Goal: Information Seeking & Learning: Learn about a topic

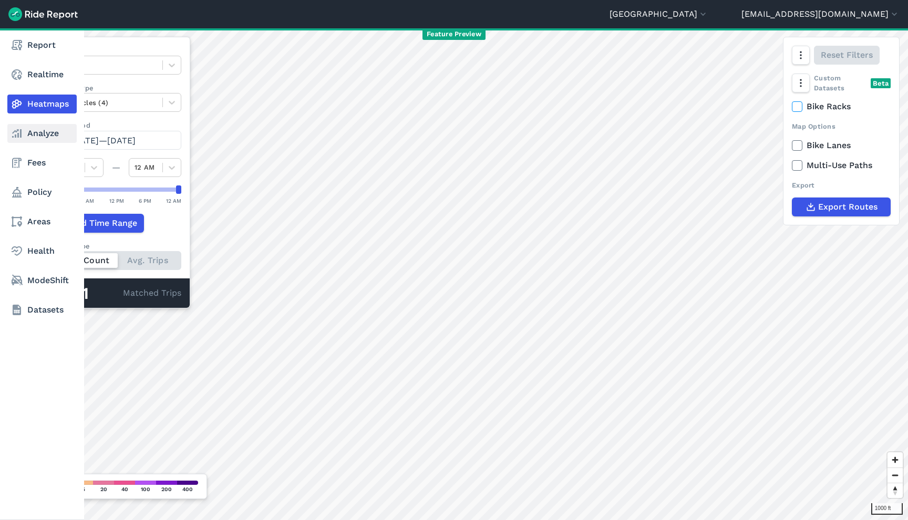
click at [25, 137] on link "Analyze" at bounding box center [41, 133] width 69 height 19
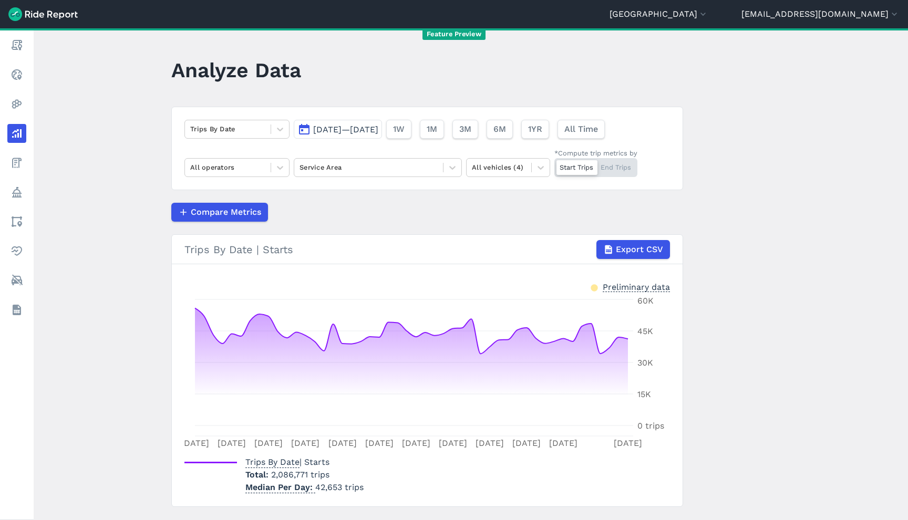
click at [339, 131] on span "[DATE]—[DATE]" at bounding box center [345, 130] width 65 height 10
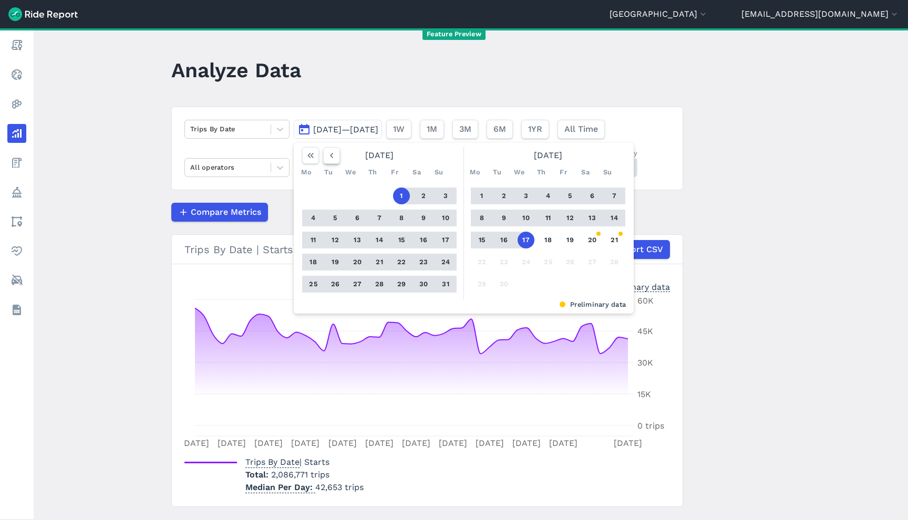
click at [327, 159] on icon "button" at bounding box center [331, 155] width 11 height 11
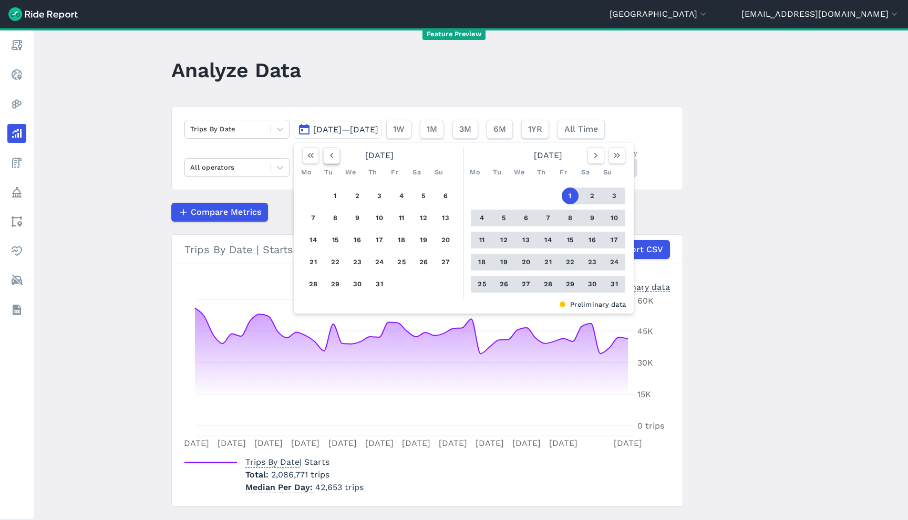
click at [327, 159] on icon "button" at bounding box center [331, 155] width 11 height 11
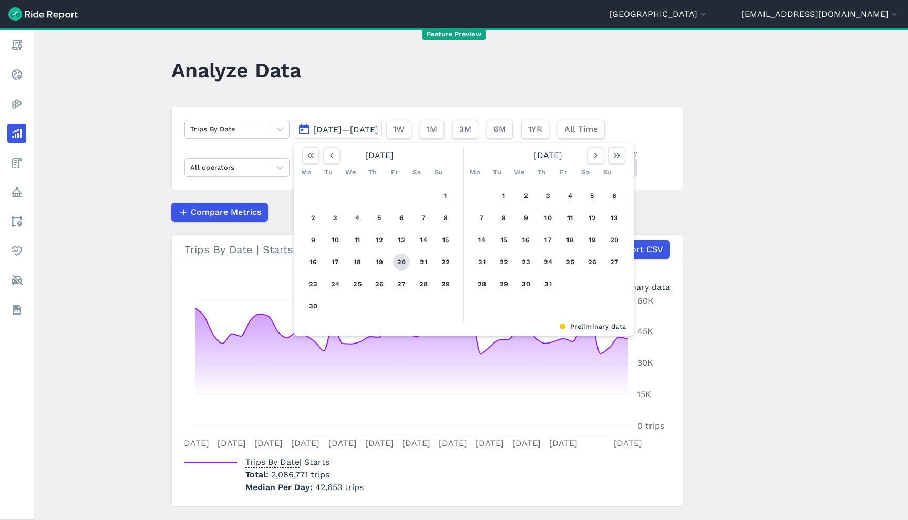
click at [397, 263] on button "20" at bounding box center [401, 262] width 17 height 17
click at [617, 155] on icon "button" at bounding box center [617, 155] width 11 height 11
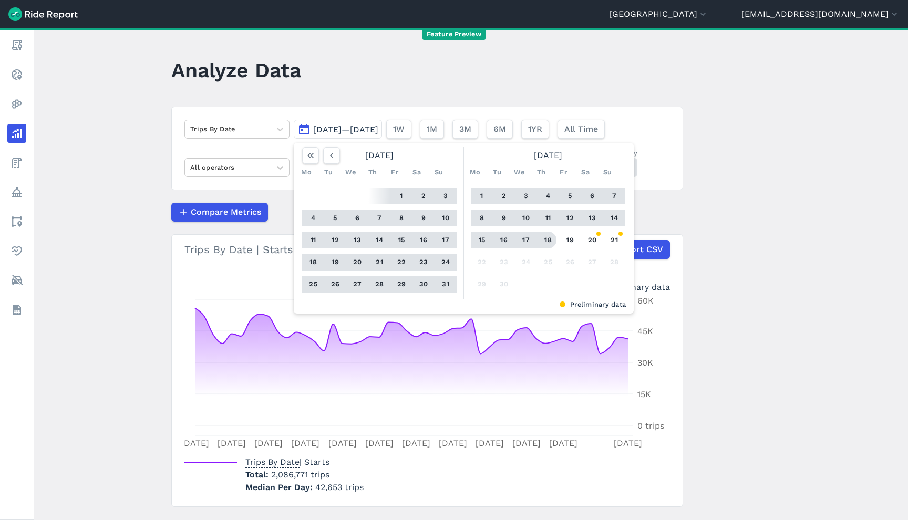
click at [545, 242] on button "18" at bounding box center [548, 240] width 17 height 17
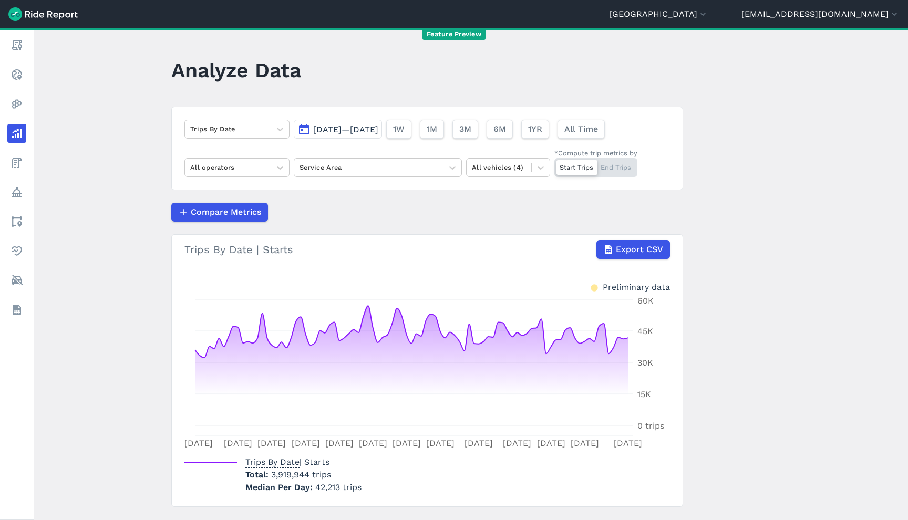
click at [741, 142] on main "Analyze Data Trips By Date Jun 20, 2025—Sep 18, 2025 1W 1M 3M 6M 1YR All Time A…" at bounding box center [471, 274] width 874 height 492
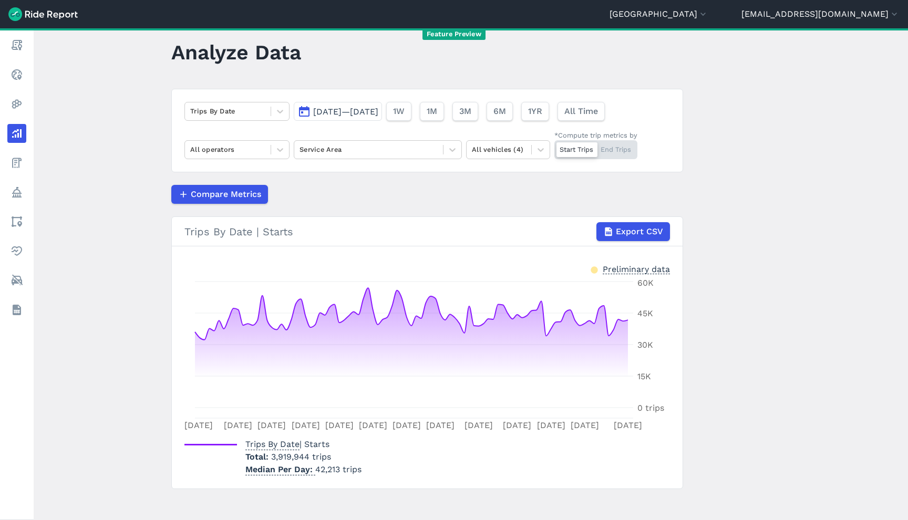
scroll to position [20, 0]
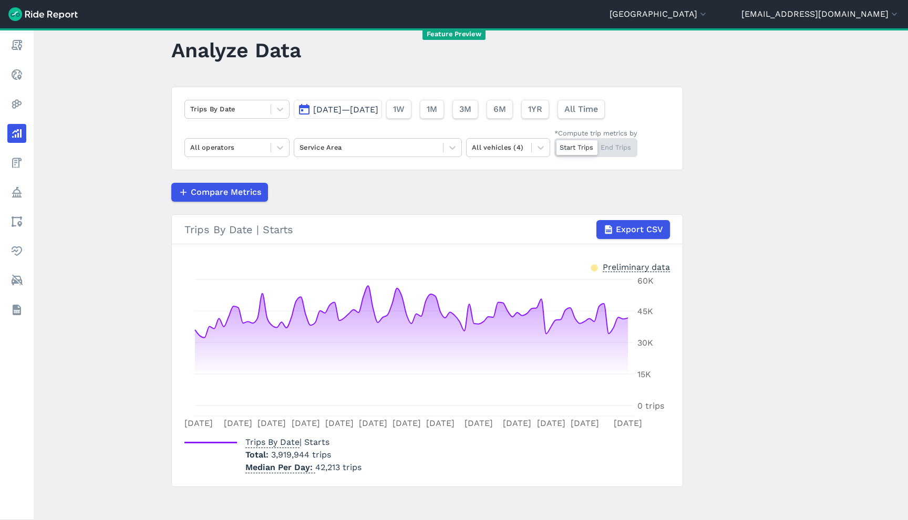
click at [620, 147] on div "Start Trips End Trips" at bounding box center [595, 147] width 83 height 19
click at [554, 145] on input "*Compute trip metrics by Start Trips End Trips" at bounding box center [554, 141] width 0 height 7
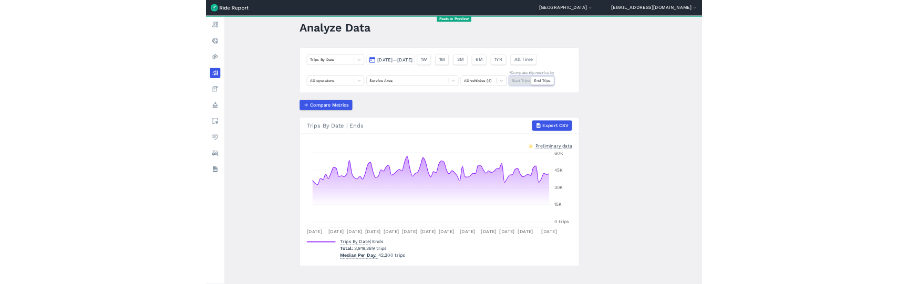
scroll to position [25, 0]
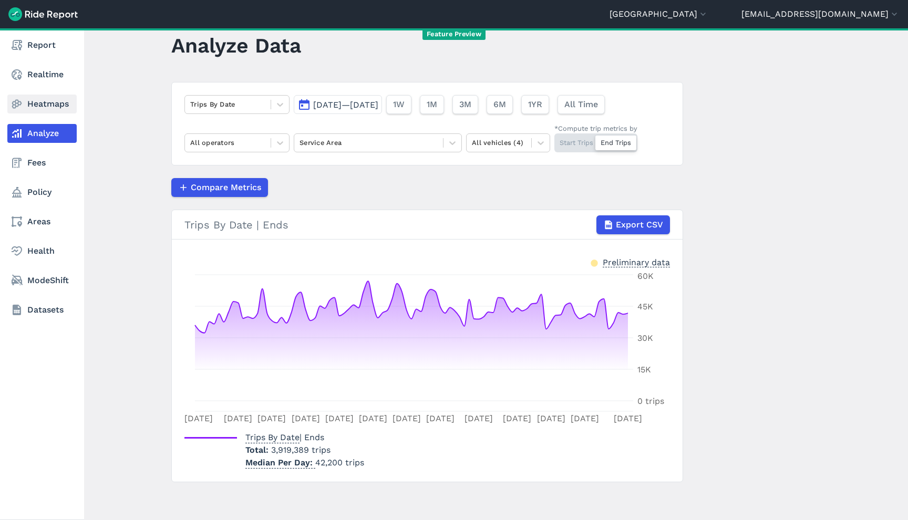
click at [20, 104] on icon at bounding box center [17, 104] width 13 height 13
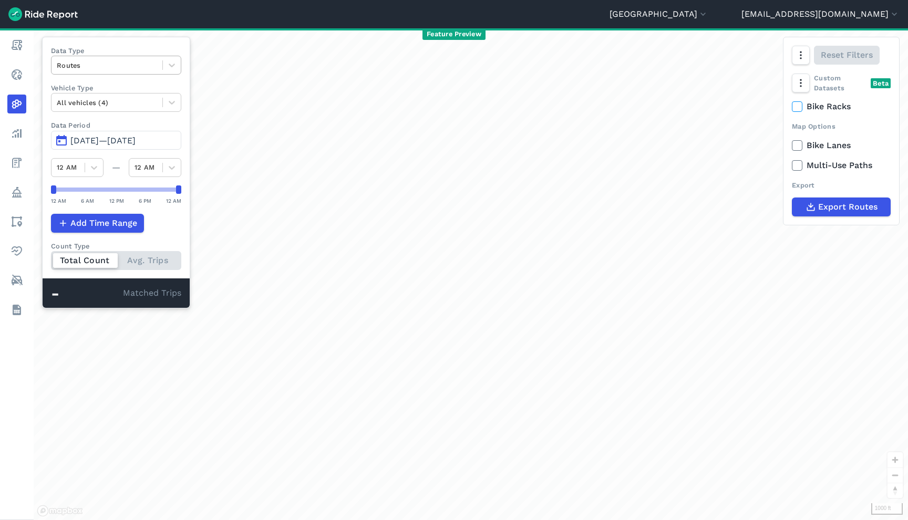
click at [119, 64] on div at bounding box center [107, 65] width 100 height 12
click at [109, 111] on div "Trip Ends" at bounding box center [116, 108] width 130 height 18
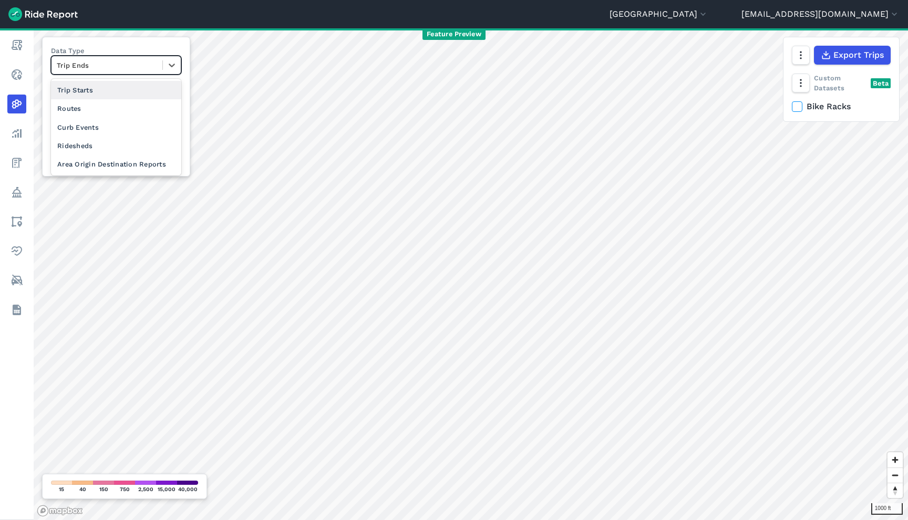
click at [153, 68] on div at bounding box center [107, 65] width 100 height 12
click at [134, 132] on div "Curb Events" at bounding box center [116, 127] width 130 height 18
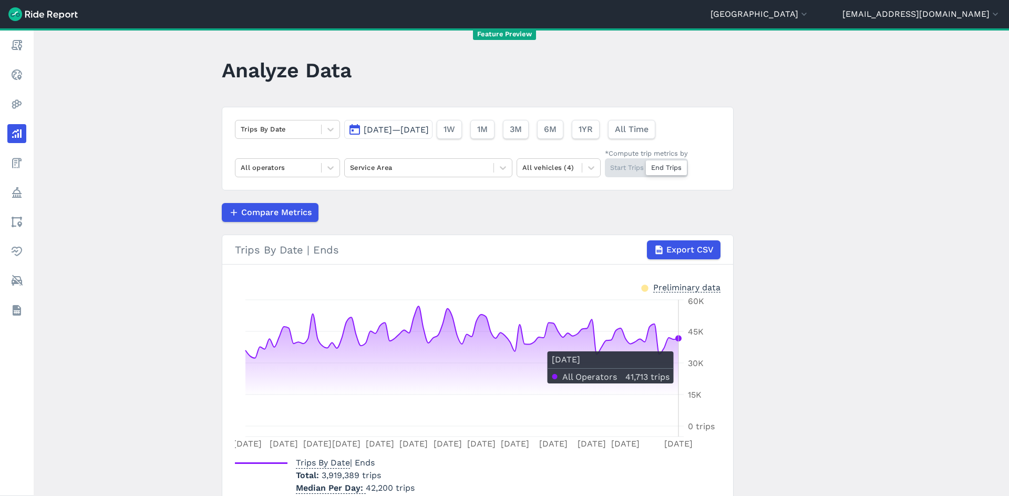
scroll to position [49, 0]
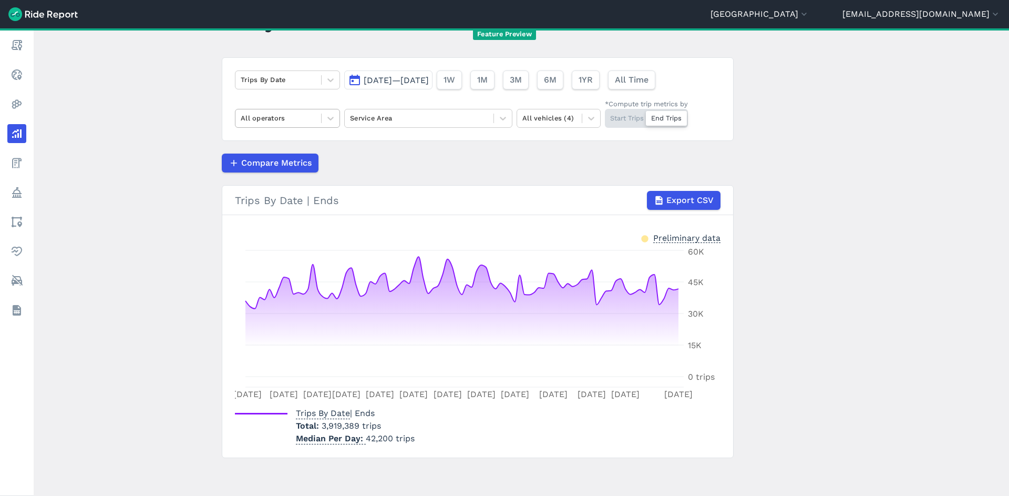
click at [296, 117] on div at bounding box center [278, 118] width 75 height 12
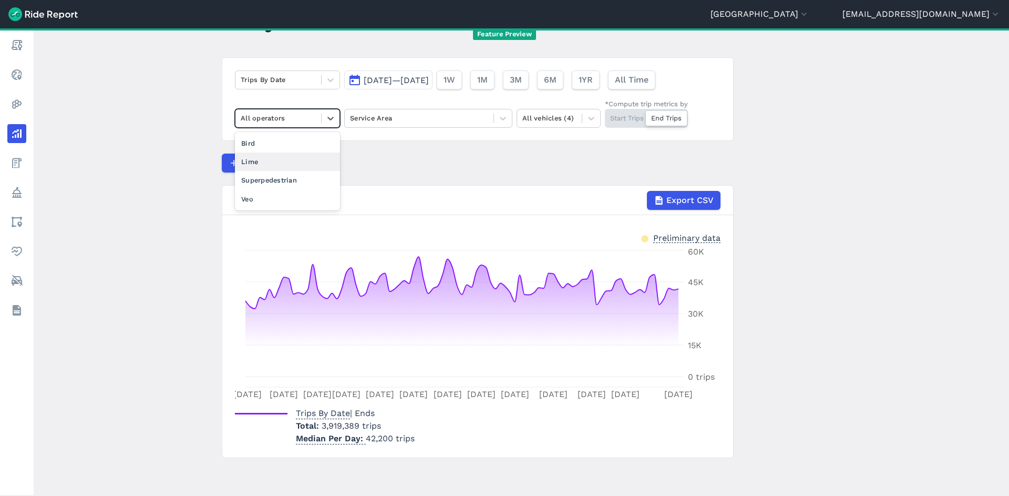
click at [294, 159] on div "Lime" at bounding box center [287, 161] width 105 height 18
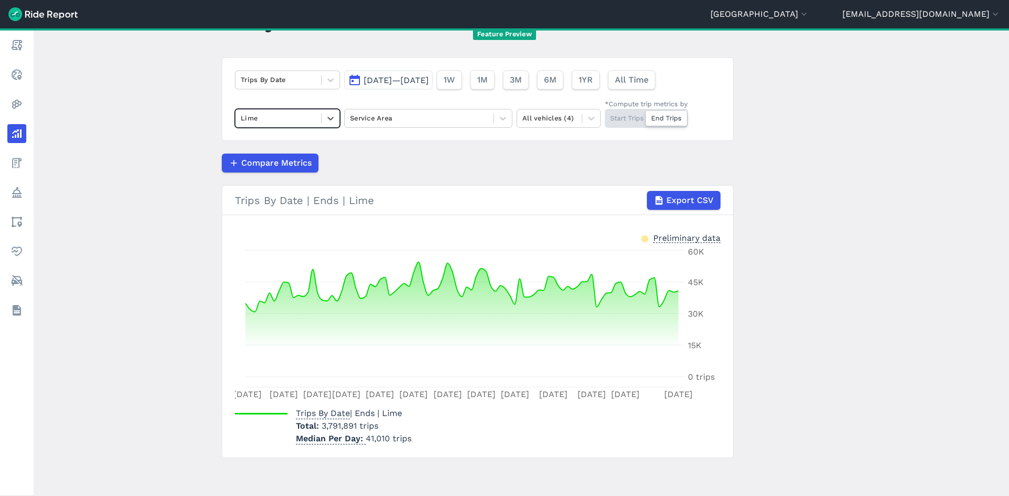
click at [293, 123] on div at bounding box center [278, 118] width 75 height 12
click at [293, 158] on div "Bird" at bounding box center [287, 161] width 105 height 18
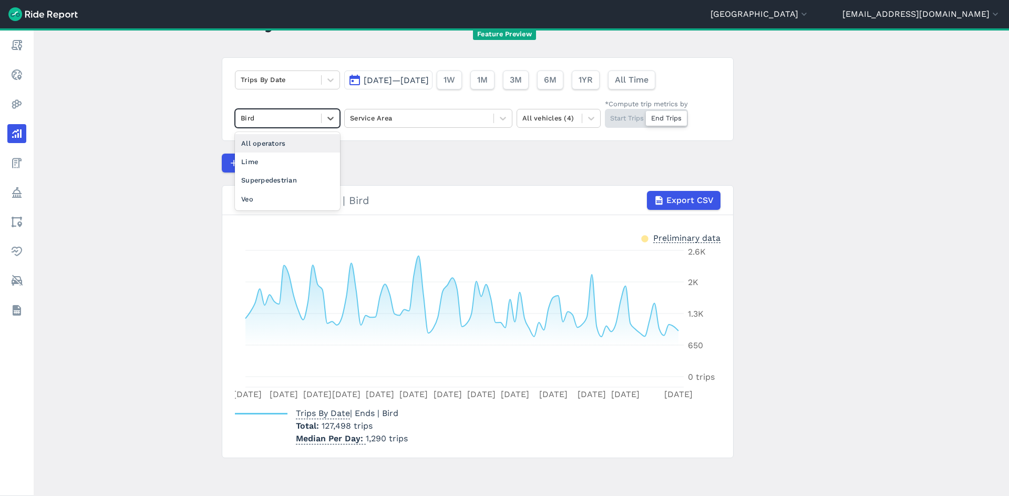
click at [293, 117] on div at bounding box center [278, 118] width 75 height 12
click at [303, 187] on div "Superpedestrian" at bounding box center [287, 180] width 105 height 18
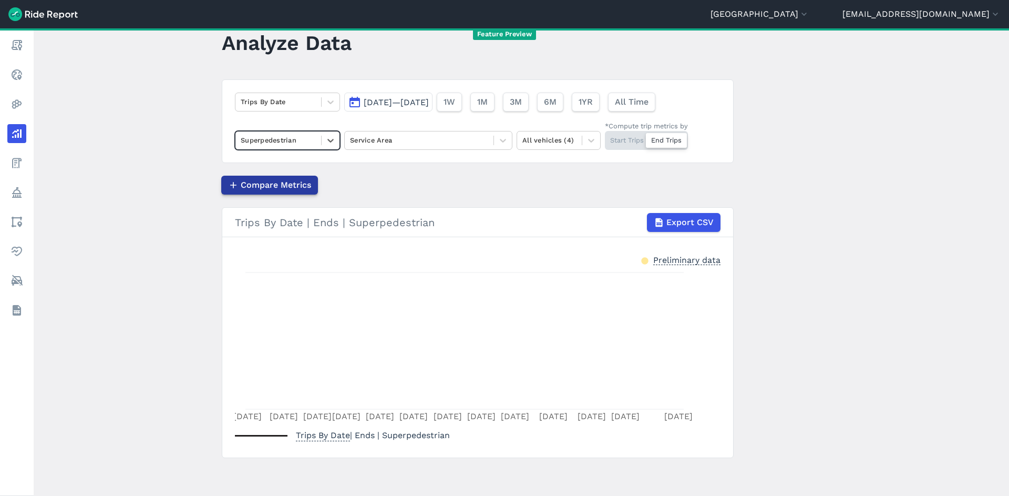
scroll to position [27, 0]
drag, startPoint x: 289, startPoint y: 130, endPoint x: 289, endPoint y: 135, distance: 5.3
click at [289, 130] on div "Trips By Date [DATE]—[DATE] 1W 1M 3M 6M 1YR All Time option Superpedestrian, se…" at bounding box center [478, 121] width 512 height 84
click at [289, 136] on div at bounding box center [278, 140] width 75 height 12
click at [291, 223] on div "Veo" at bounding box center [287, 221] width 105 height 18
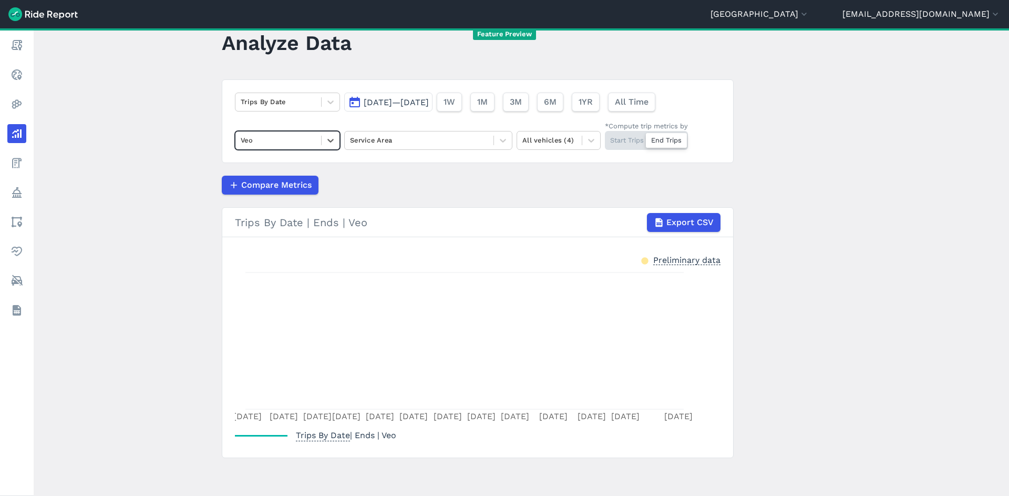
click at [311, 146] on div at bounding box center [278, 140] width 75 height 12
click at [311, 164] on div "All operators" at bounding box center [287, 165] width 105 height 18
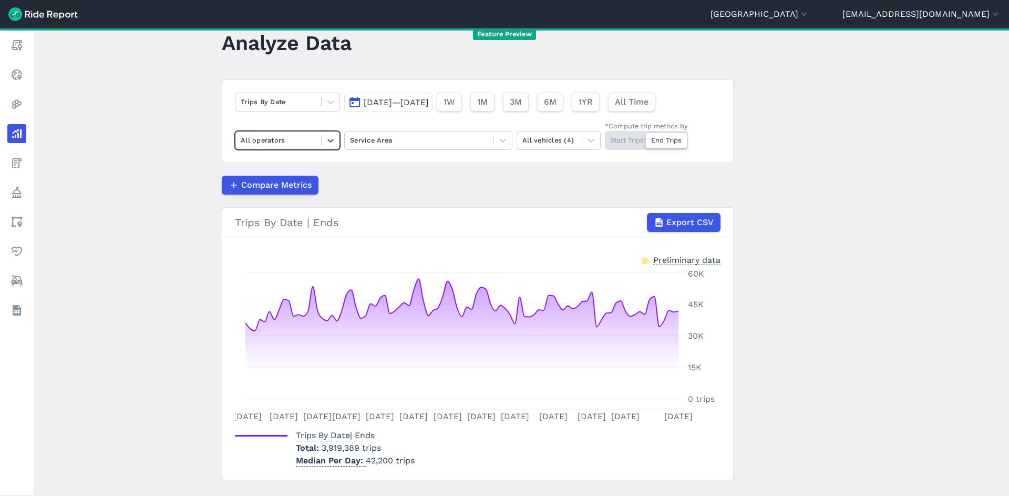
click at [298, 141] on div at bounding box center [278, 140] width 75 height 12
click at [302, 181] on div "Lime" at bounding box center [287, 183] width 105 height 18
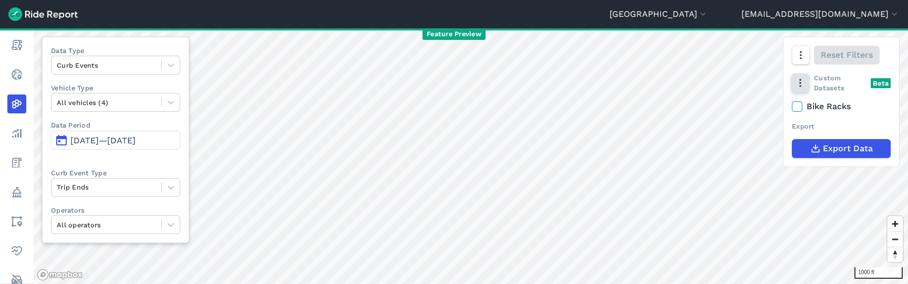
click at [799, 86] on div "1000 ft Data Type Curb Events Vehicle Type All vehicles (4) Data Period Jun 20,…" at bounding box center [471, 156] width 874 height 256
